Goal: Task Accomplishment & Management: Complete application form

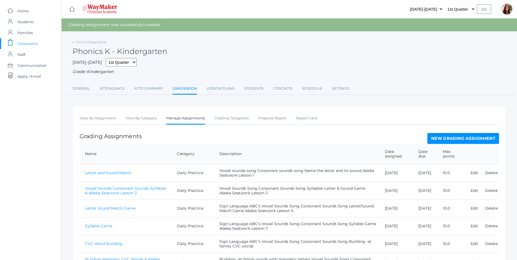
scroll to position [162, 0]
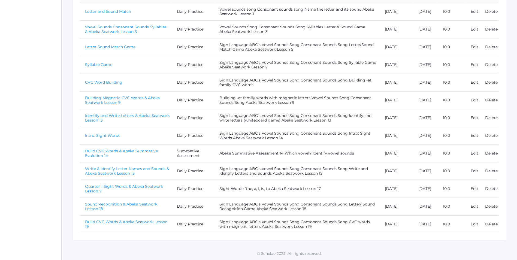
click at [136, 220] on link "Build CVC Words & Abeka Seatwork Lesson 19" at bounding box center [126, 224] width 83 height 10
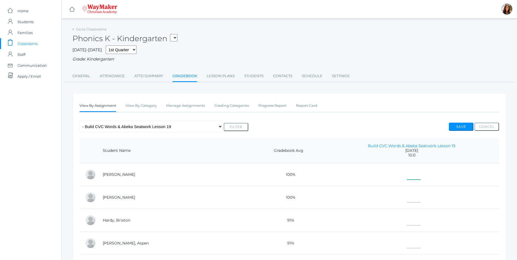
click at [409, 176] on input"] "text" at bounding box center [414, 173] width 14 height 12
type input"] "10"
click at [409, 197] on input"] "text" at bounding box center [414, 196] width 14 height 12
type input"] "10"
click at [408, 225] on input"] "text" at bounding box center [414, 219] width 14 height 12
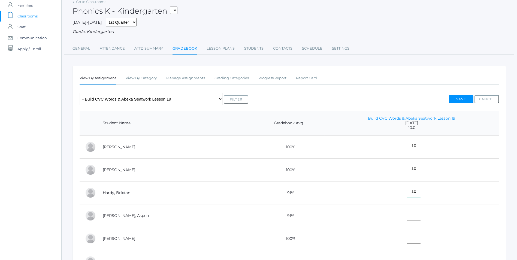
scroll to position [55, 0]
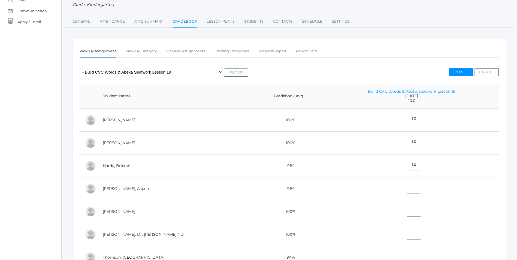
type input"] "10"
click at [407, 187] on input"] "text" at bounding box center [414, 188] width 14 height 12
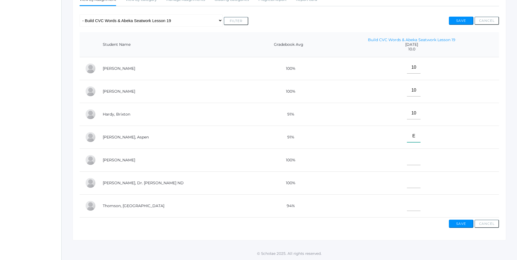
scroll to position [109, 0]
type input"] "E"
click at [407, 181] on input"] "text" at bounding box center [414, 182] width 14 height 12
type input"] "10"
click at [407, 204] on input"] "text" at bounding box center [414, 205] width 14 height 12
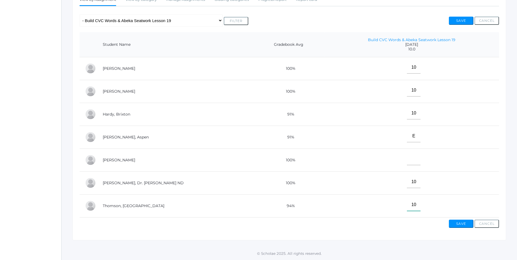
type input"] "10"
click at [466, 225] on button "Save" at bounding box center [461, 224] width 25 height 8
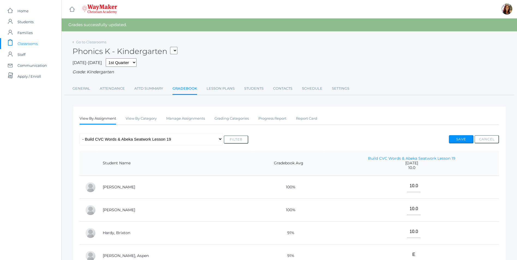
click at [176, 49] on select "KINDER - Phonics K Kindergarten KINDER - Literacy K Kindergarten KINDER - [DEMO…" at bounding box center [173, 50] width 7 height 7
select select "2557"
click at [172, 47] on select "KINDER - Phonics K Kindergarten KINDER - Literacy K Kindergarten KINDER - [DEMO…" at bounding box center [173, 50] width 7 height 7
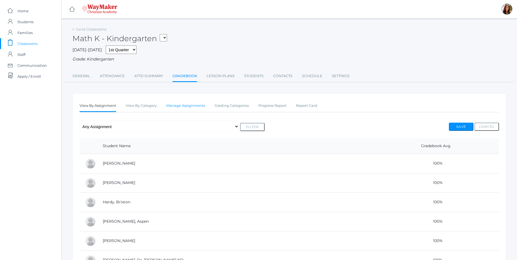
click at [175, 106] on link "Manage Assignments" at bounding box center [185, 105] width 39 height 11
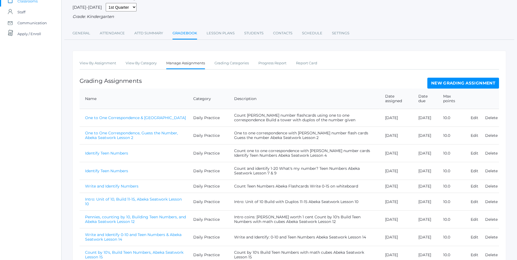
scroll to position [13, 0]
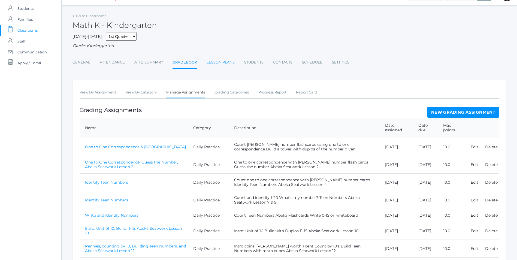
click at [226, 61] on link "Lesson Plans" at bounding box center [221, 62] width 28 height 11
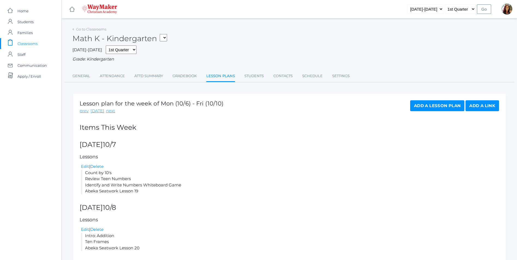
click at [170, 40] on div "Math K - Kindergarten KINDER - Phonics K Kindergarten KINDER - Literacy K Kinde…" at bounding box center [290, 35] width 434 height 20
click at [165, 39] on select "KINDER - Phonics K Kindergarten KINDER - Literacy K Kindergarten KINDER - Bible…" at bounding box center [163, 37] width 7 height 7
select select "2538"
click at [162, 34] on select "KINDER - Phonics K Kindergarten KINDER - Literacy K Kindergarten KINDER - Bible…" at bounding box center [163, 37] width 7 height 7
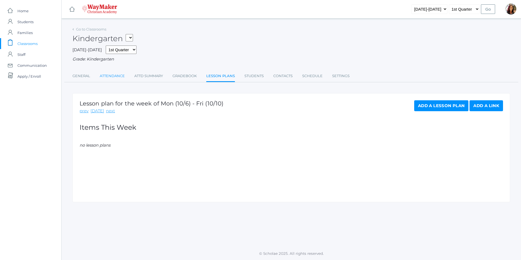
click at [121, 76] on link "Attendance" at bounding box center [112, 76] width 25 height 11
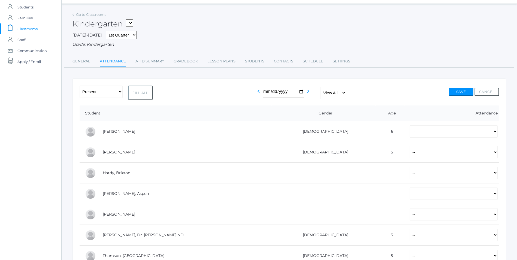
scroll to position [27, 0]
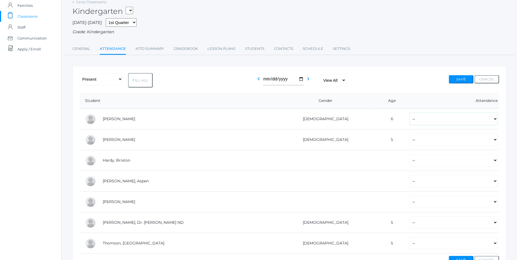
click at [410, 125] on select "-- Present Tardy Excused Tardy Unexcused Absent Excused Absent Unexcused" at bounding box center [454, 119] width 88 height 12
select select "P"
click at [410, 113] on select "-- Present Tardy Excused Tardy Unexcused Absent Excused Absent Unexcused" at bounding box center [454, 119] width 88 height 12
click at [410, 141] on select "-- Present Tardy Excused Tardy Unexcused Absent Excused Absent Unexcused" at bounding box center [454, 140] width 88 height 12
select select "P"
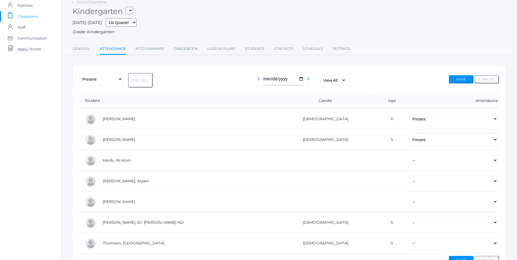
click at [410, 134] on select "-- Present Tardy Excused Tardy Unexcused Absent Excused Absent Unexcused" at bounding box center [454, 140] width 88 height 12
click at [410, 162] on select "-- Present Tardy Excused Tardy Unexcused Absent Excused Absent Unexcused" at bounding box center [454, 160] width 88 height 12
select select "P"
click at [410, 155] on select "-- Present Tardy Excused Tardy Unexcused Absent Excused Absent Unexcused" at bounding box center [454, 160] width 88 height 12
click at [410, 182] on select "-- Present Tardy Excused Tardy Unexcused Absent Excused Absent Unexcused" at bounding box center [454, 181] width 88 height 12
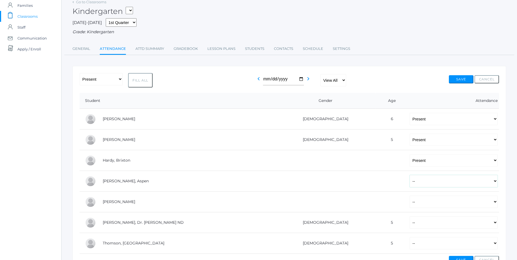
select select "AE"
click at [410, 176] on select "-- Present Tardy Excused Tardy Unexcused Absent Excused Absent Unexcused" at bounding box center [454, 181] width 88 height 12
click at [410, 224] on select "-- Present Tardy Excused Tardy Unexcused Absent Excused Absent Unexcused" at bounding box center [454, 222] width 88 height 12
select select "P"
click at [410, 217] on select "-- Present Tardy Excused Tardy Unexcused Absent Excused Absent Unexcused" at bounding box center [454, 222] width 88 height 12
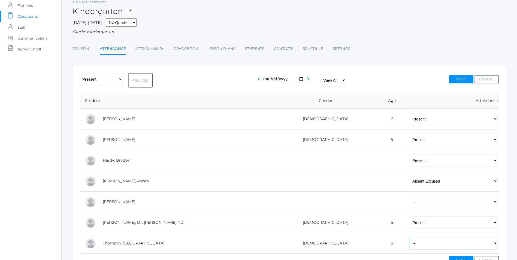
click at [410, 245] on select "-- Present Tardy Excused Tardy Unexcused Absent Excused Absent Unexcused" at bounding box center [454, 243] width 88 height 12
select select "P"
click at [410, 238] on select "-- Present Tardy Excused Tardy Unexcused Absent Excused Absent Unexcused" at bounding box center [454, 243] width 88 height 12
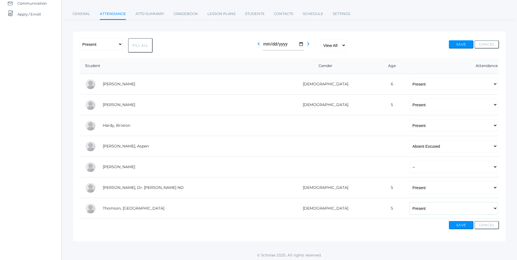
scroll to position [64, 0]
click at [459, 225] on button "Save" at bounding box center [461, 224] width 25 height 8
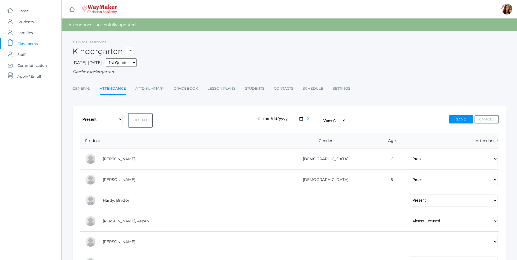
click at [132, 47] on select "KINDER - Phonics K Kindergarten KINDER - Literacy K Kindergarten KINDER - Bible…" at bounding box center [129, 50] width 7 height 7
select select "2557"
click at [128, 47] on select "KINDER - Phonics K Kindergarten KINDER - Literacy K Kindergarten KINDER - Bible…" at bounding box center [129, 50] width 7 height 7
